Goal: Transaction & Acquisition: Purchase product/service

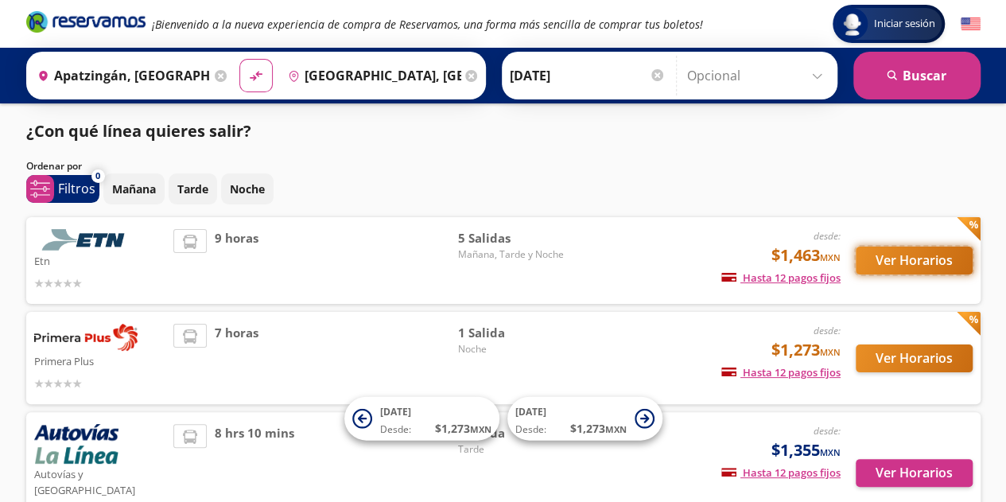
click at [903, 262] on button "Ver Horarios" at bounding box center [914, 261] width 117 height 28
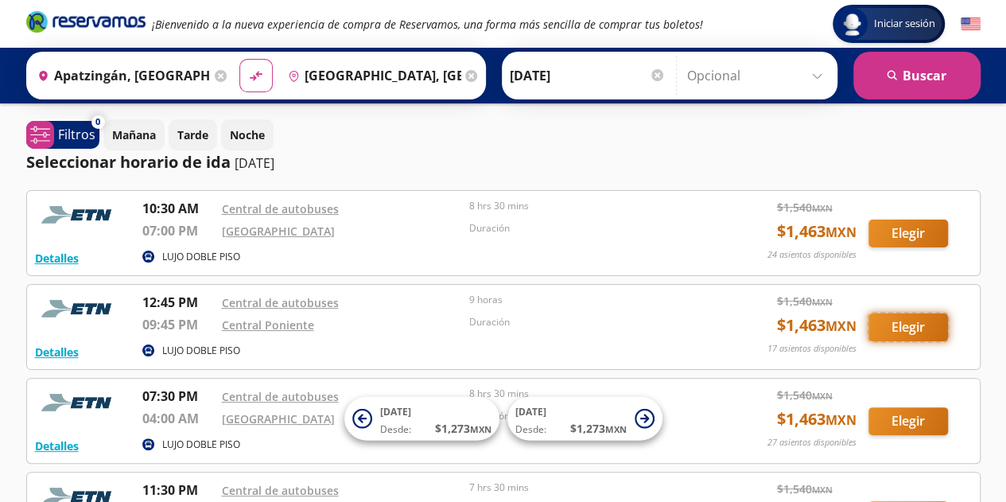
click at [892, 329] on button "Elegir" at bounding box center [908, 327] width 80 height 28
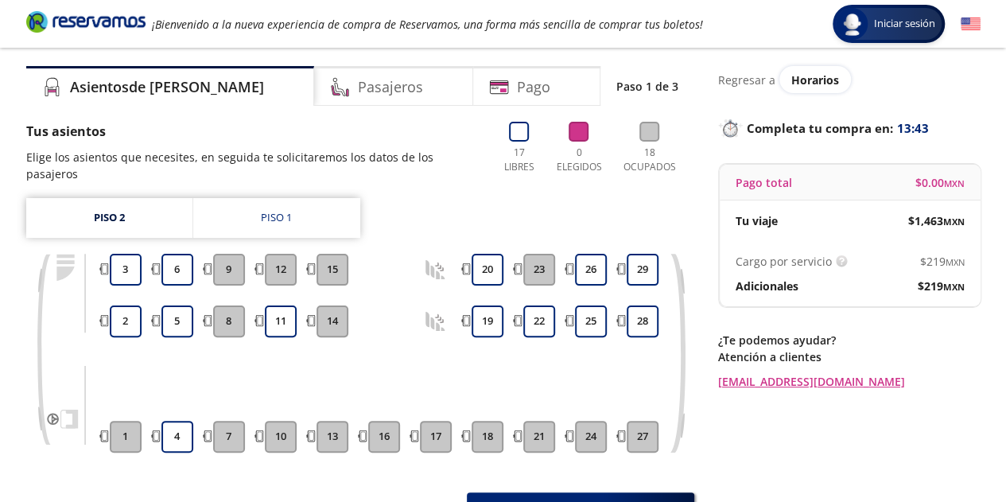
scroll to position [48, 0]
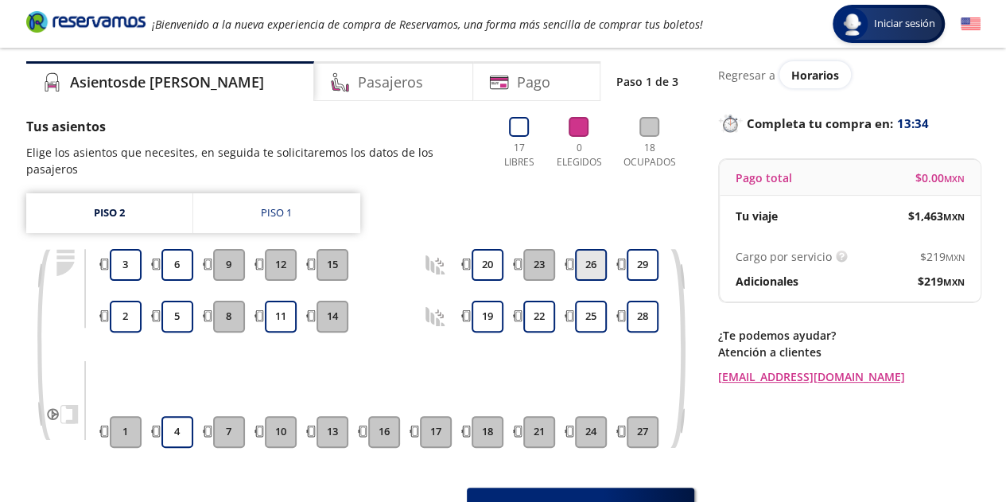
click at [593, 252] on button "26" at bounding box center [591, 265] width 32 height 32
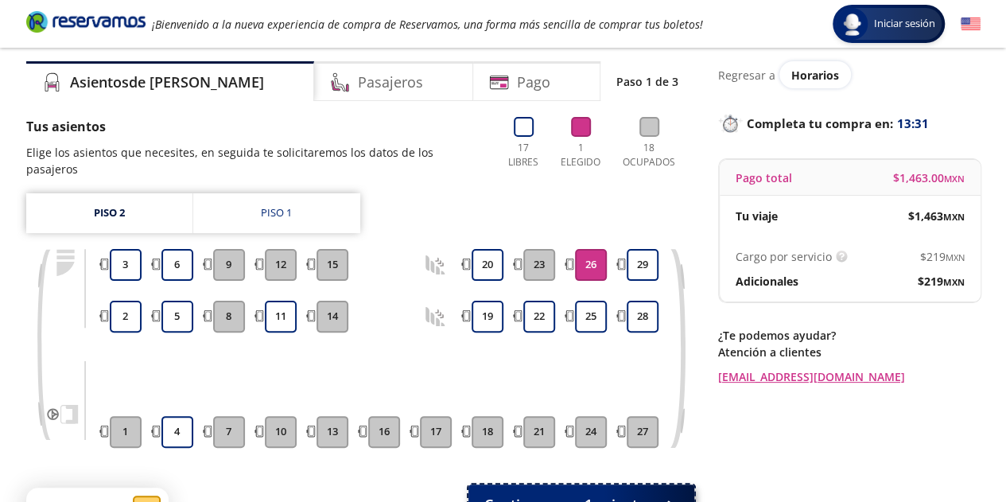
click at [628, 494] on span "Continuar con 1 asiento" at bounding box center [565, 504] width 162 height 21
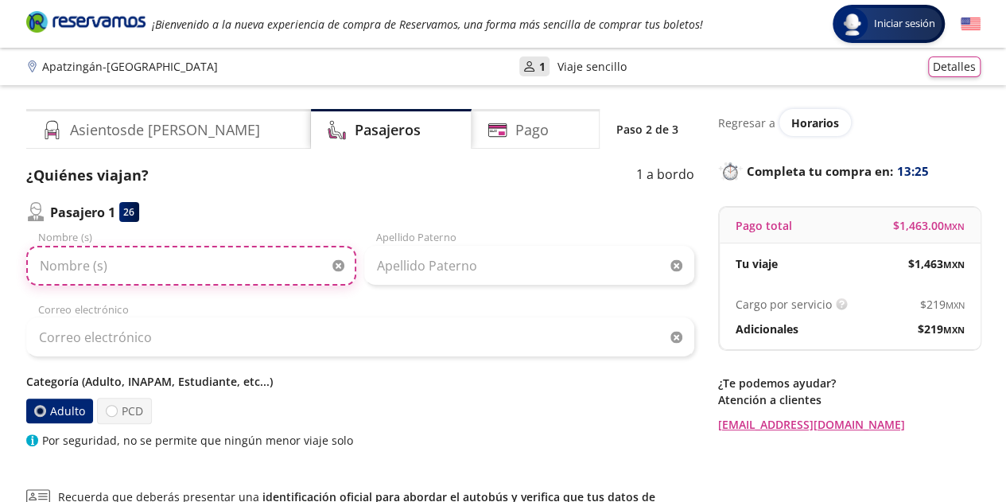
click at [224, 271] on input "Nombre (s)" at bounding box center [191, 266] width 330 height 40
type input "[PERSON_NAME] [PERSON_NAME]"
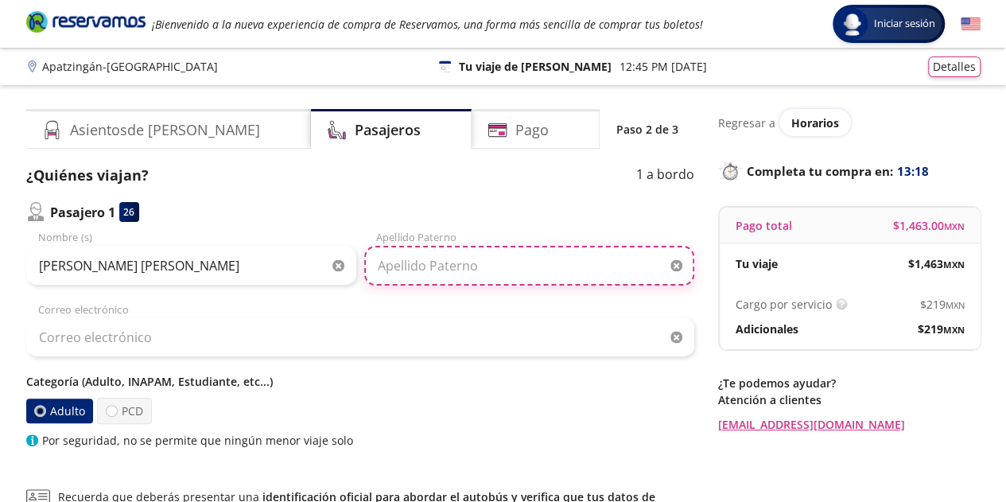
click at [409, 256] on input "Apellido Paterno" at bounding box center [529, 266] width 330 height 40
type input "maya"
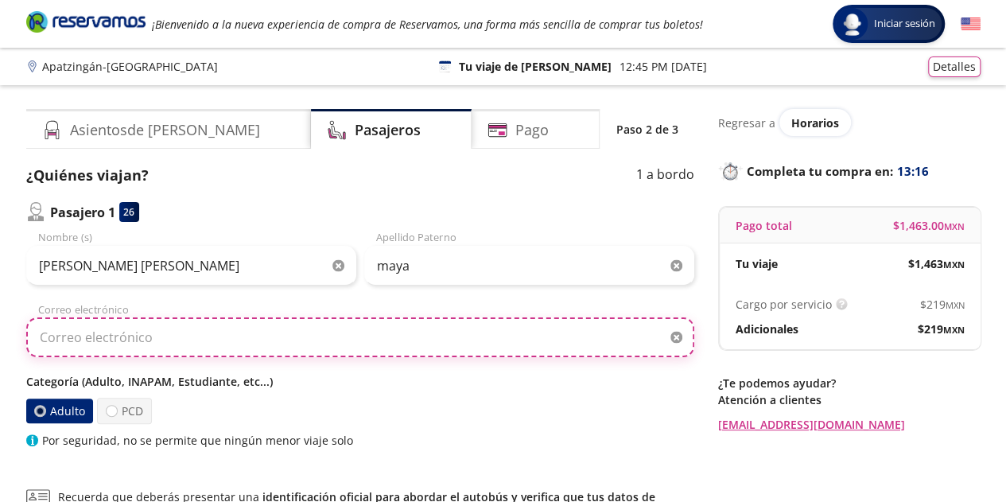
click at [332, 326] on input "Correo electrónico" at bounding box center [360, 337] width 668 height 40
type input "[EMAIL_ADDRESS][DOMAIN_NAME]"
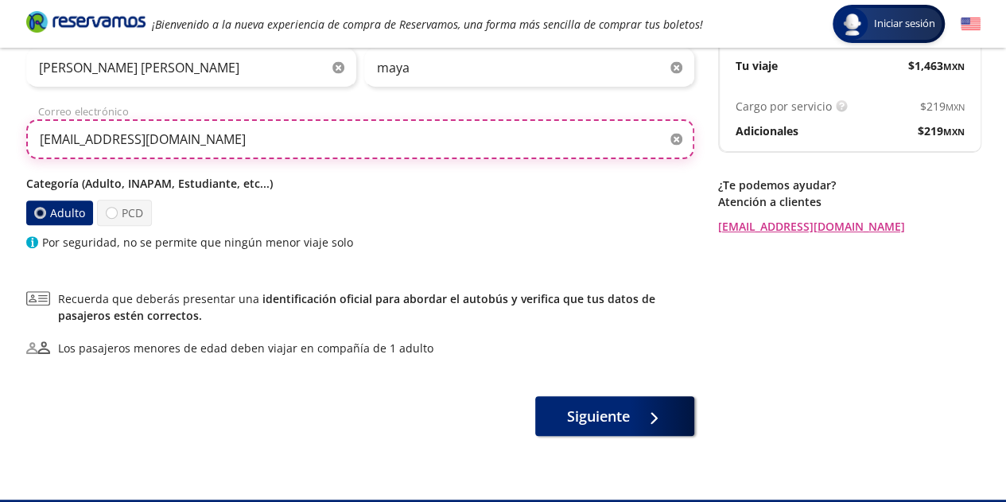
scroll to position [224, 0]
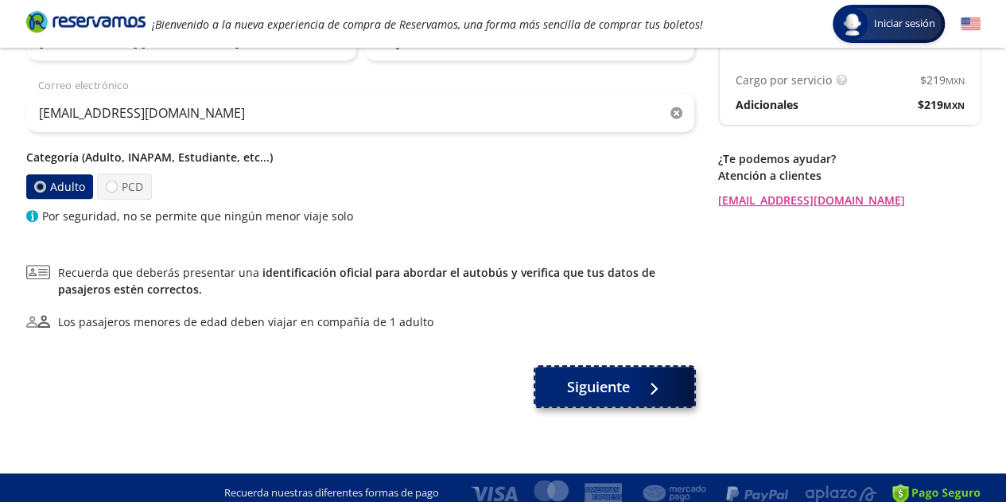
click at [592, 401] on button "Siguiente" at bounding box center [614, 387] width 159 height 40
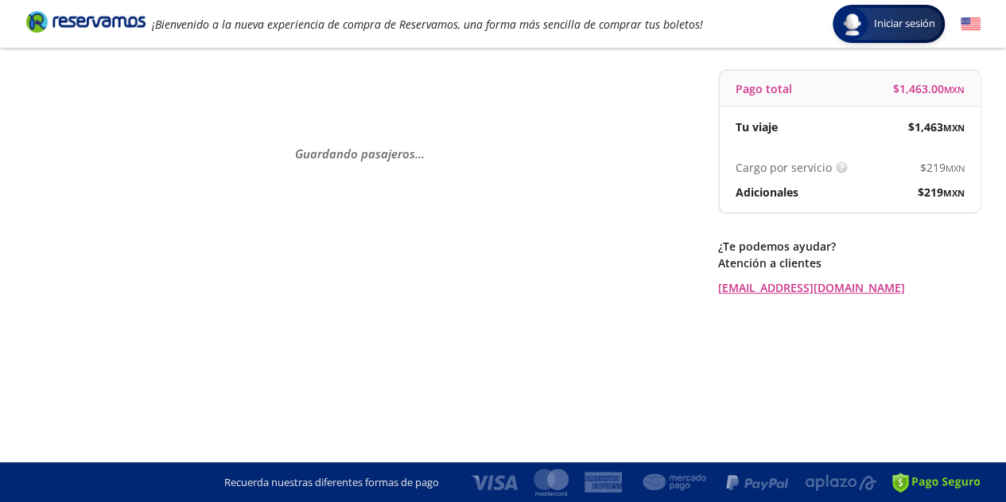
scroll to position [0, 0]
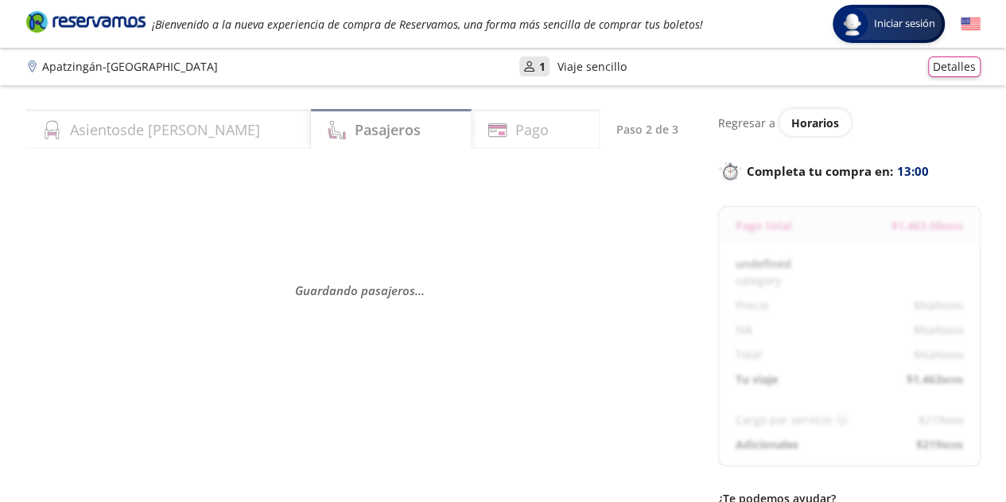
select select "MX"
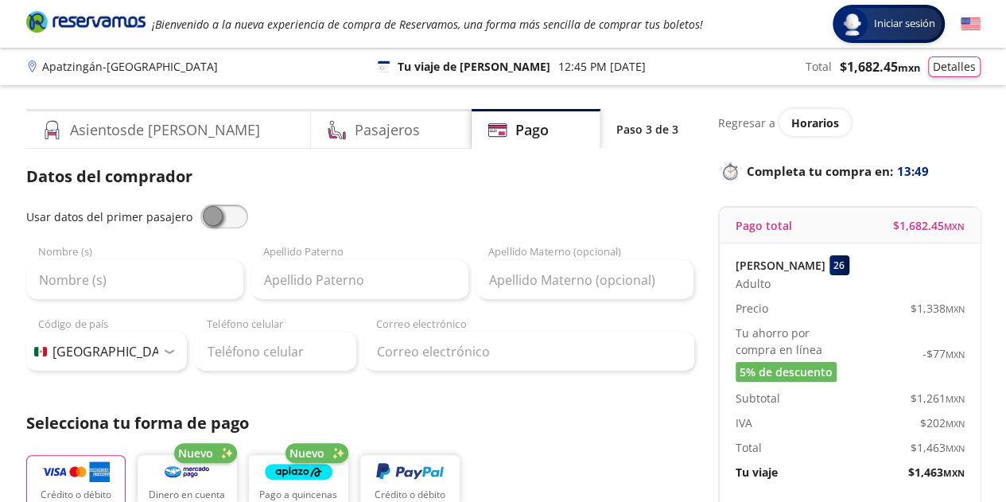
click at [224, 209] on span at bounding box center [224, 216] width 48 height 24
click at [200, 204] on input "checkbox" at bounding box center [200, 204] width 0 height 0
type input "[PERSON_NAME] [PERSON_NAME]"
type input "maya"
type input "[EMAIL_ADDRESS][DOMAIN_NAME]"
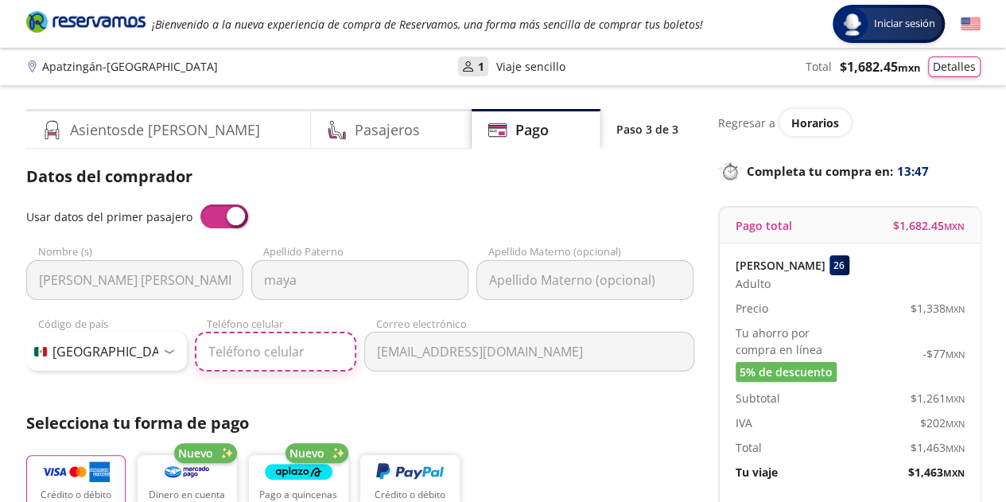
click at [294, 361] on input "Teléfono celular" at bounding box center [275, 352] width 161 height 40
type input "55 1842 4083"
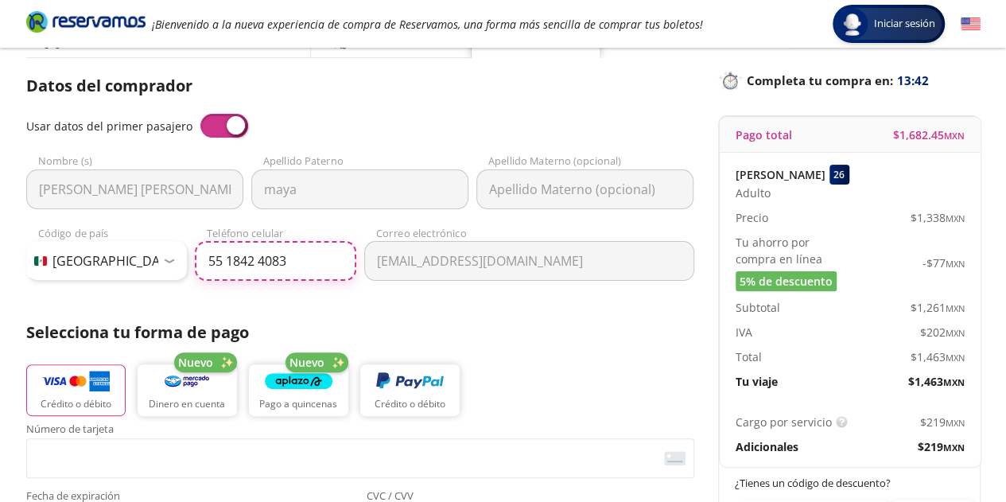
scroll to position [92, 0]
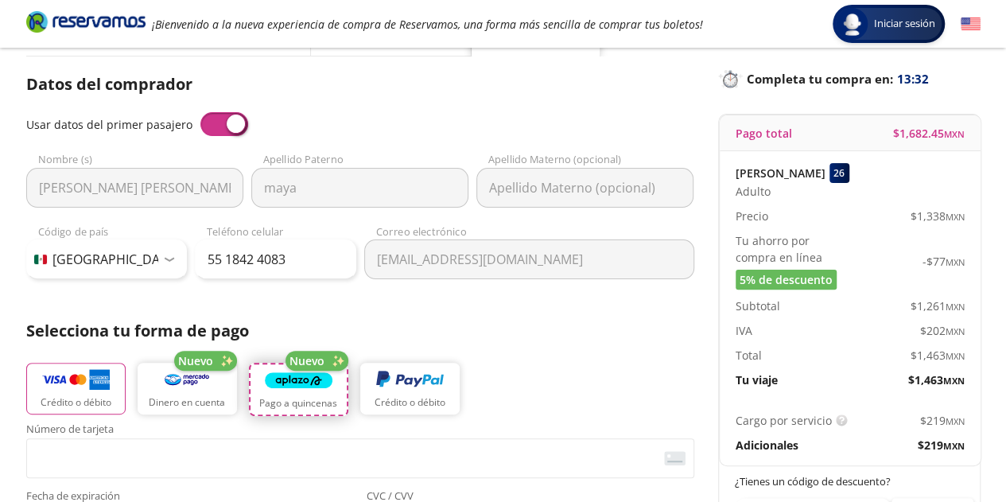
click at [290, 386] on img "button" at bounding box center [299, 380] width 68 height 24
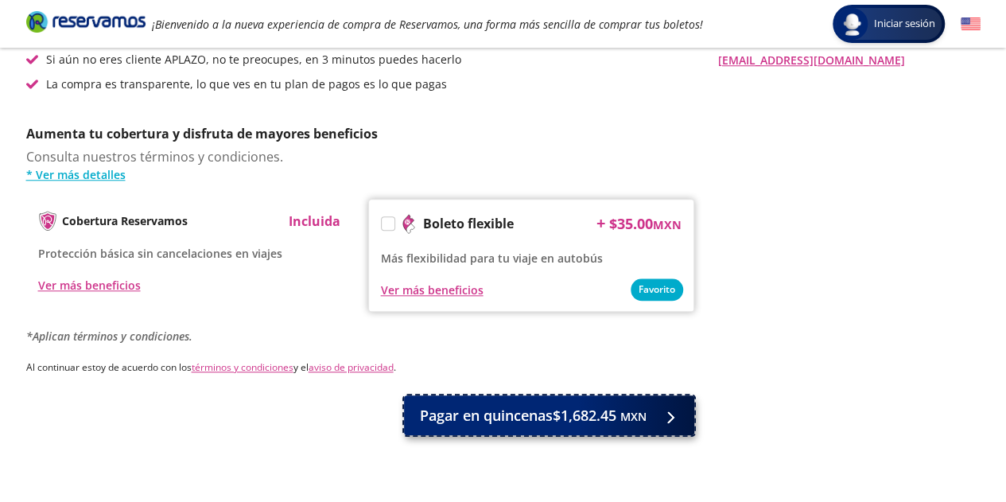
scroll to position [658, 0]
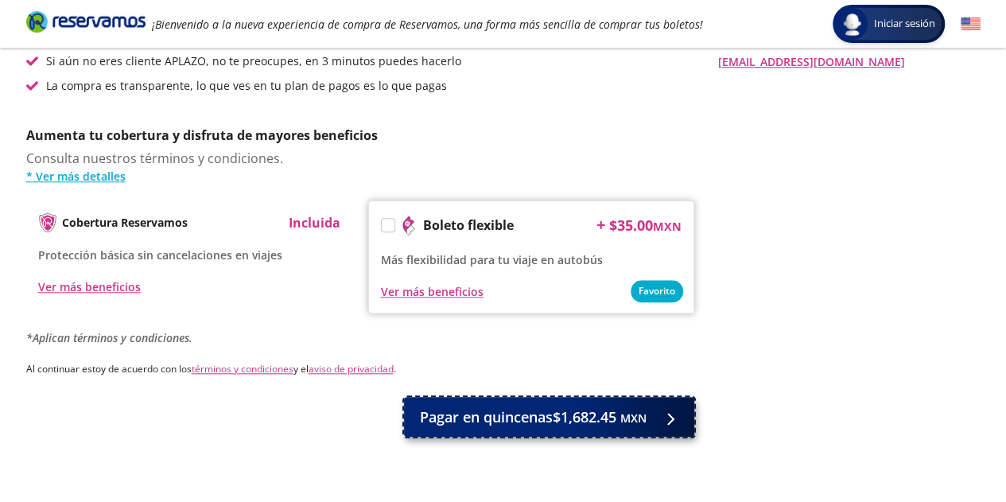
click at [614, 408] on span "Pagar en quincenas $1,682.45 MXN" at bounding box center [533, 416] width 227 height 21
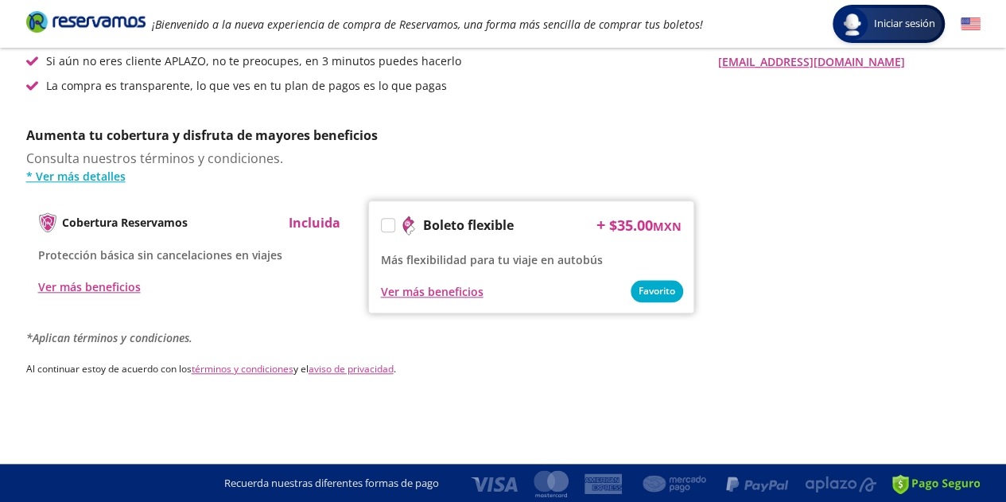
scroll to position [0, 0]
